Goal: Task Accomplishment & Management: Use online tool/utility

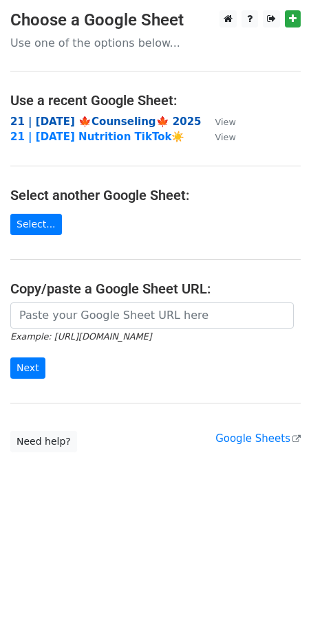
click at [106, 118] on strong "21 | SEP 27 🍁Counseling🍁 2025" at bounding box center [105, 122] width 191 height 12
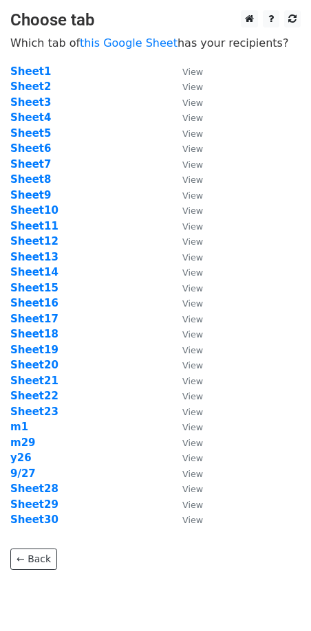
click at [124, 237] on td "Sheet12" at bounding box center [89, 242] width 158 height 16
click at [32, 134] on strong "Sheet5" at bounding box center [30, 133] width 41 height 12
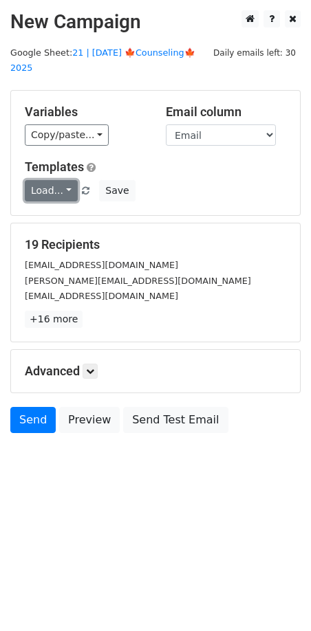
click at [45, 180] on link "Load..." at bounding box center [51, 190] width 53 height 21
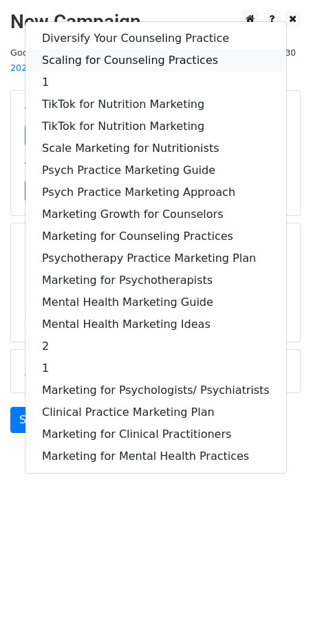
click at [114, 52] on link "Scaling for Counseling Practices" at bounding box center [155, 61] width 261 height 22
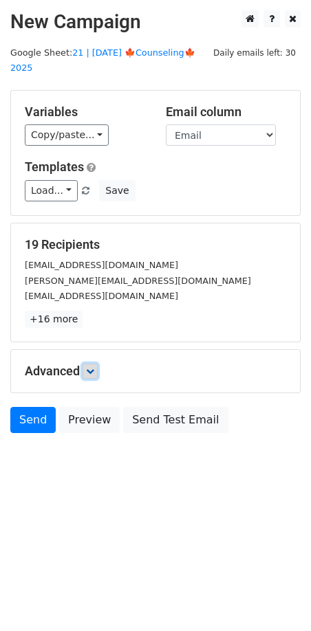
click at [94, 367] on icon at bounding box center [90, 371] width 8 height 8
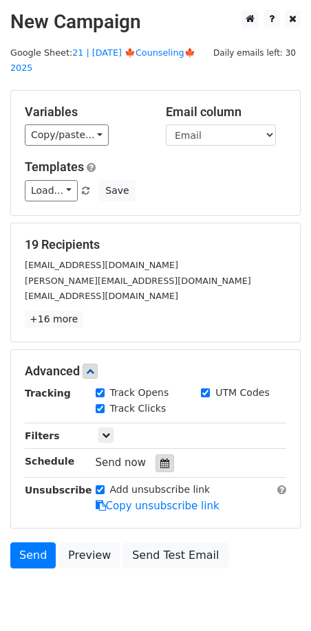
click at [162, 459] on icon at bounding box center [164, 464] width 9 height 10
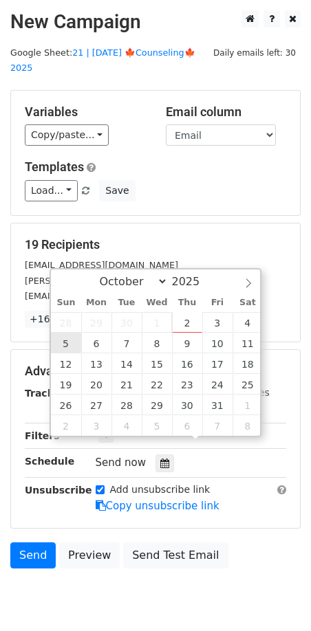
type input "2025-10-05 12:00"
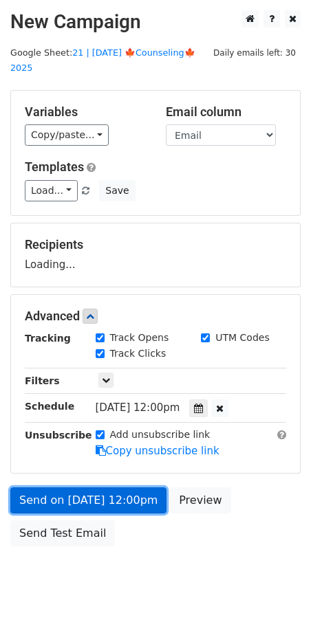
click at [102, 489] on link "Send on Oct 5 at 12:00pm" at bounding box center [88, 501] width 156 height 26
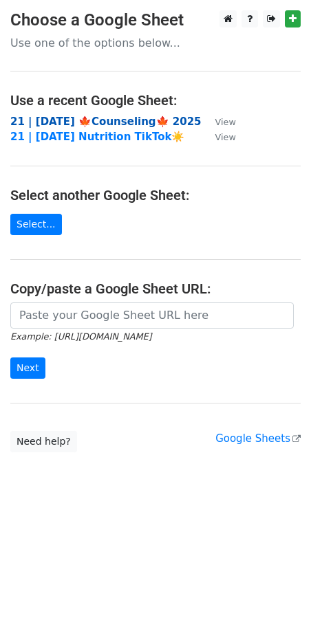
click at [109, 119] on strong "21 | SEP 27 🍁Counseling🍁 2025" at bounding box center [105, 122] width 191 height 12
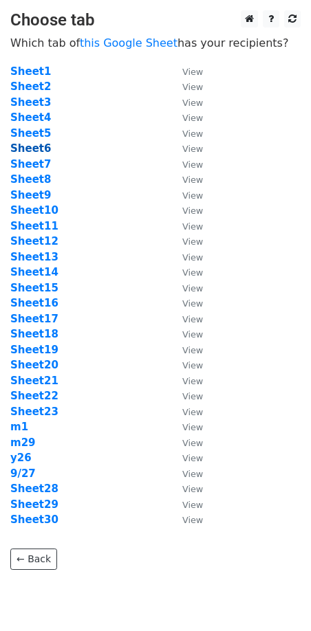
click at [28, 144] on strong "Sheet6" at bounding box center [30, 148] width 41 height 12
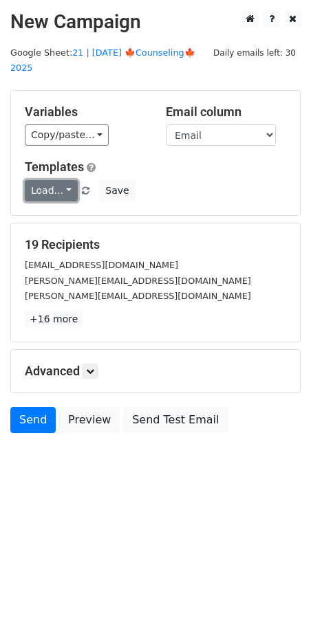
click at [64, 180] on link "Load..." at bounding box center [51, 190] width 53 height 21
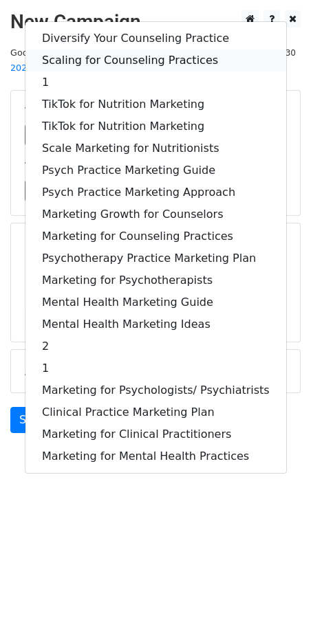
click at [114, 53] on link "Scaling for Counseling Practices" at bounding box center [155, 61] width 261 height 22
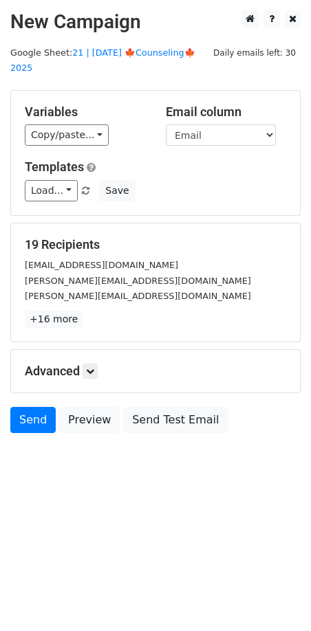
click at [91, 363] on div "Advanced Tracking Track Opens UTM Codes Track Clicks Filters Only include sprea…" at bounding box center [155, 371] width 289 height 43
click at [92, 364] on link at bounding box center [90, 371] width 15 height 15
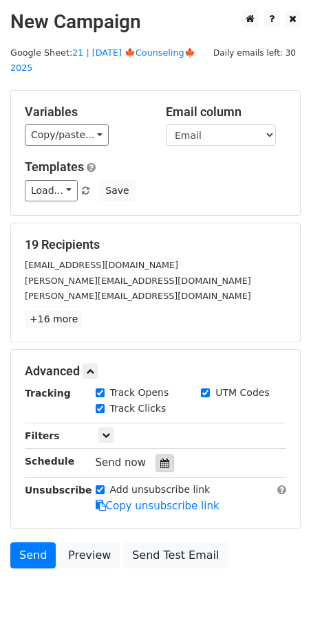
click at [160, 459] on icon at bounding box center [164, 464] width 9 height 10
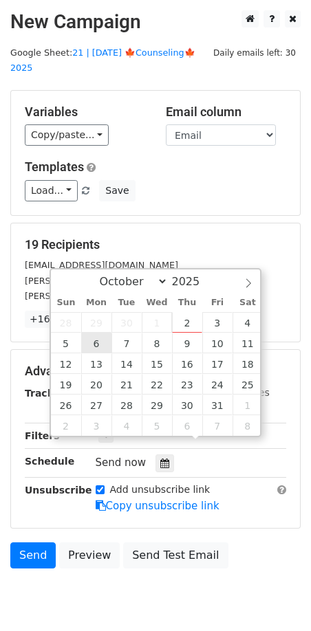
type input "2025-10-06 12:00"
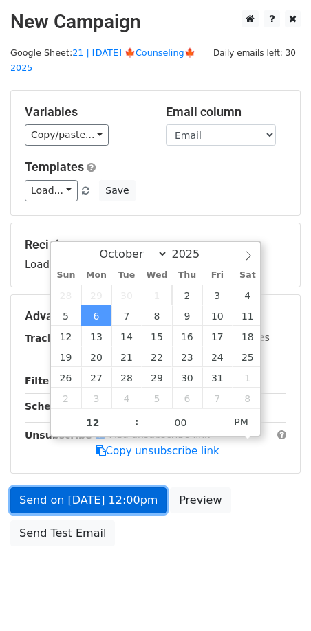
click at [98, 488] on link "Send on Oct 6 at 12:00pm" at bounding box center [88, 501] width 156 height 26
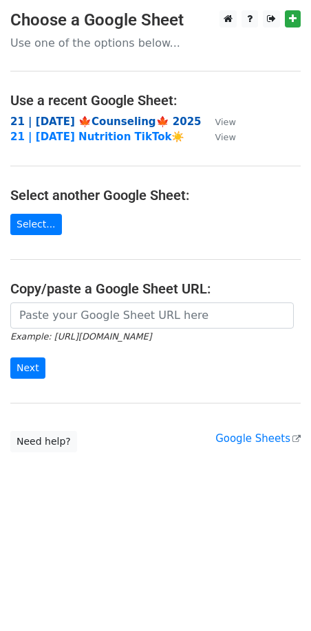
click at [117, 122] on strong "21 | [DATE] 🍁Counseling🍁 2025" at bounding box center [105, 122] width 191 height 12
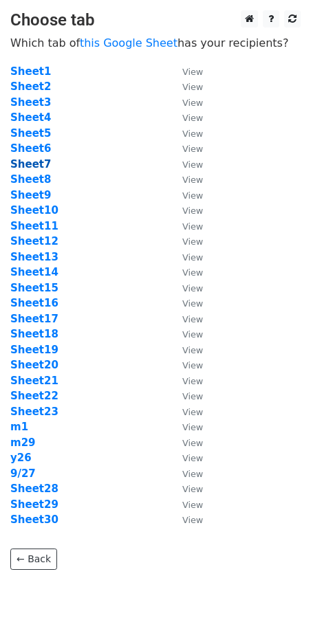
click at [29, 164] on strong "Sheet7" at bounding box center [30, 164] width 41 height 12
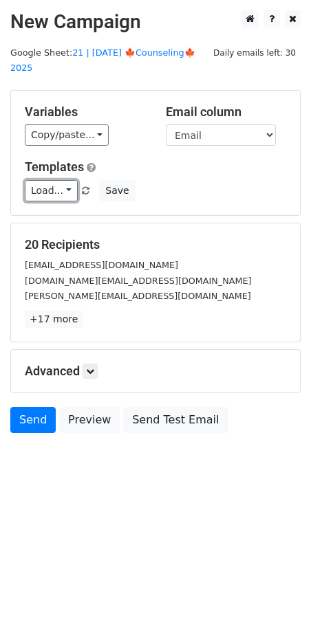
click at [64, 181] on link "Load..." at bounding box center [51, 190] width 53 height 21
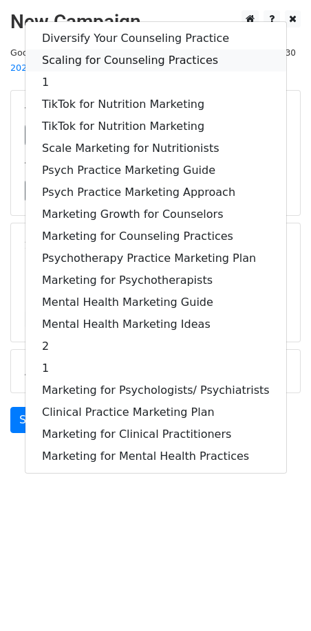
click at [96, 50] on link "Scaling for Counseling Practices" at bounding box center [155, 61] width 261 height 22
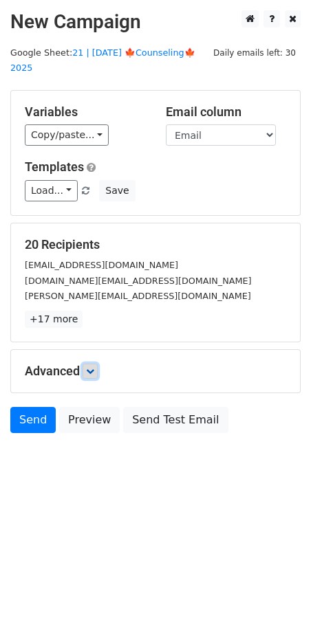
click at [85, 364] on link at bounding box center [90, 371] width 15 height 15
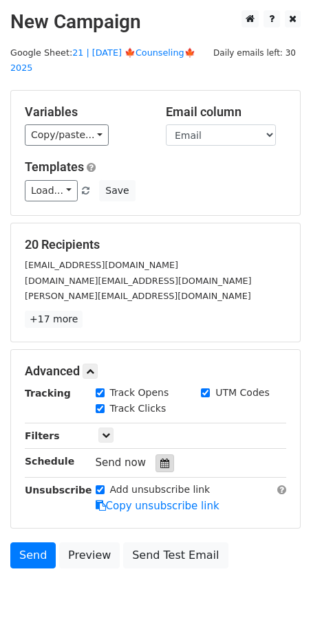
click at [160, 459] on icon at bounding box center [164, 464] width 9 height 10
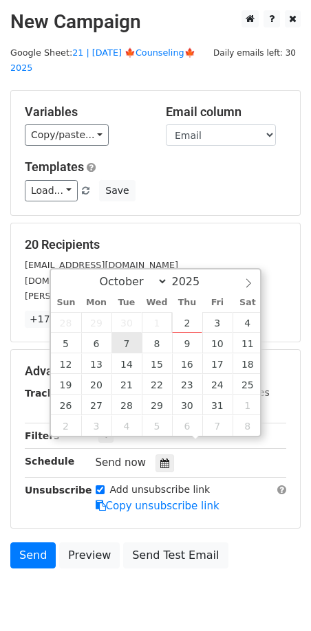
type input "2025-10-07 12:00"
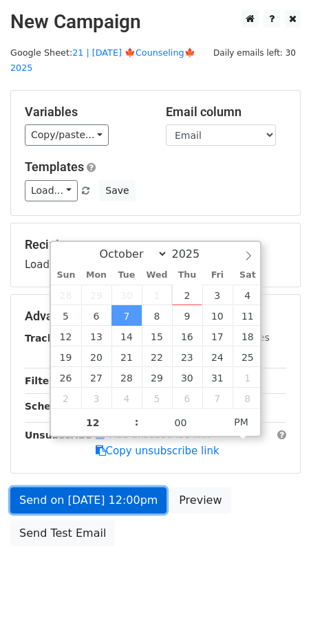
click at [104, 488] on link "Send on Oct 7 at 12:00pm" at bounding box center [88, 501] width 156 height 26
